Goal: Task Accomplishment & Management: Use online tool/utility

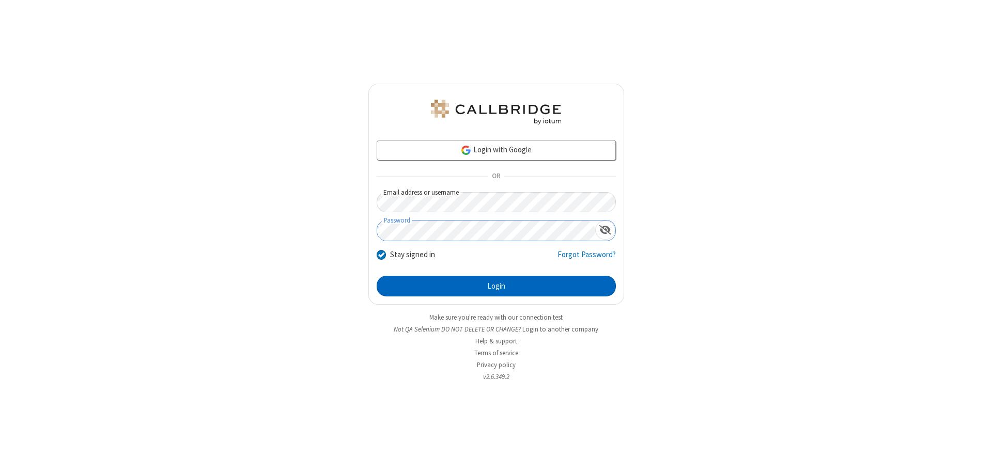
click at [496, 286] on button "Login" at bounding box center [496, 286] width 239 height 21
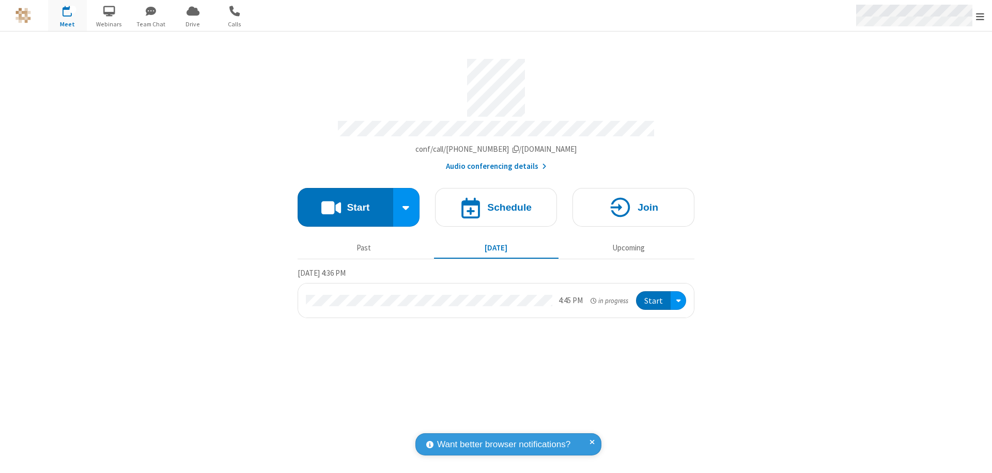
click at [980, 16] on span "Open menu" at bounding box center [980, 16] width 8 height 10
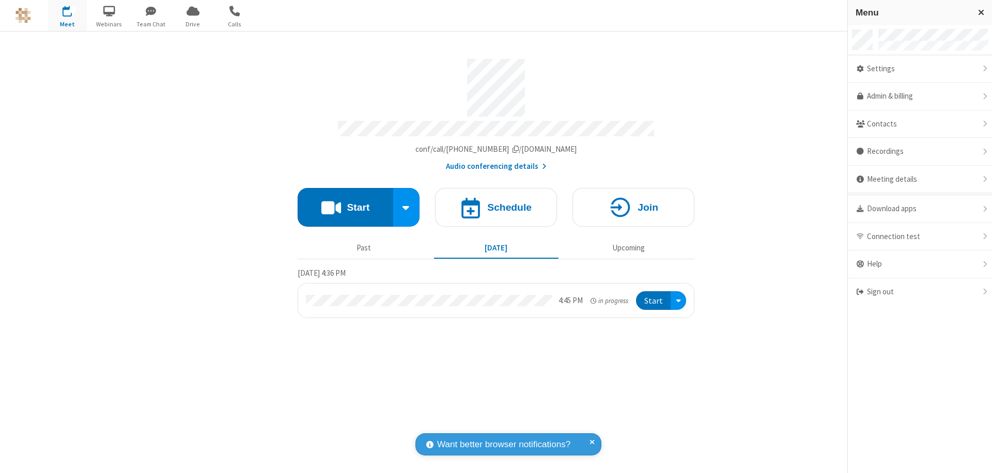
click at [193, 24] on span "Drive" at bounding box center [193, 24] width 39 height 9
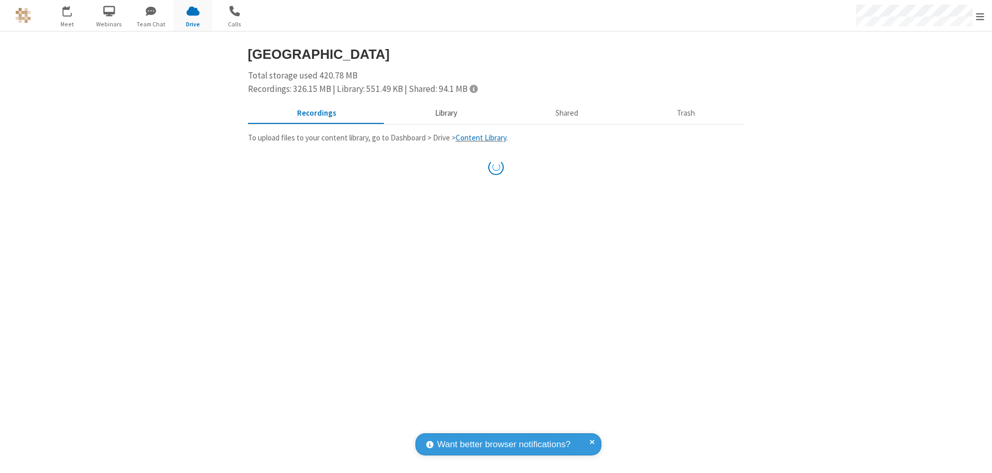
click at [441, 113] on button "Library" at bounding box center [445, 114] width 121 height 20
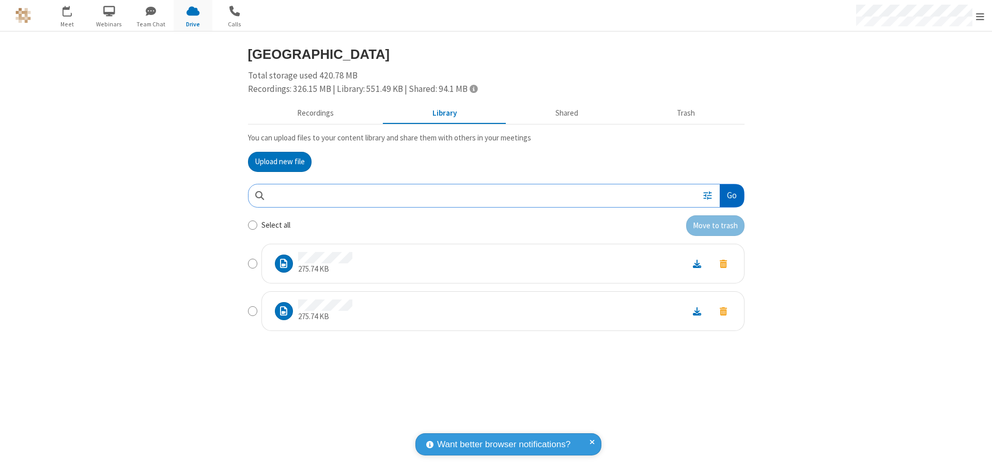
click at [731, 195] on button "Go" at bounding box center [732, 195] width 24 height 23
click at [279, 162] on button "Upload new file" at bounding box center [280, 162] width 64 height 21
